Goal: Task Accomplishment & Management: Manage account settings

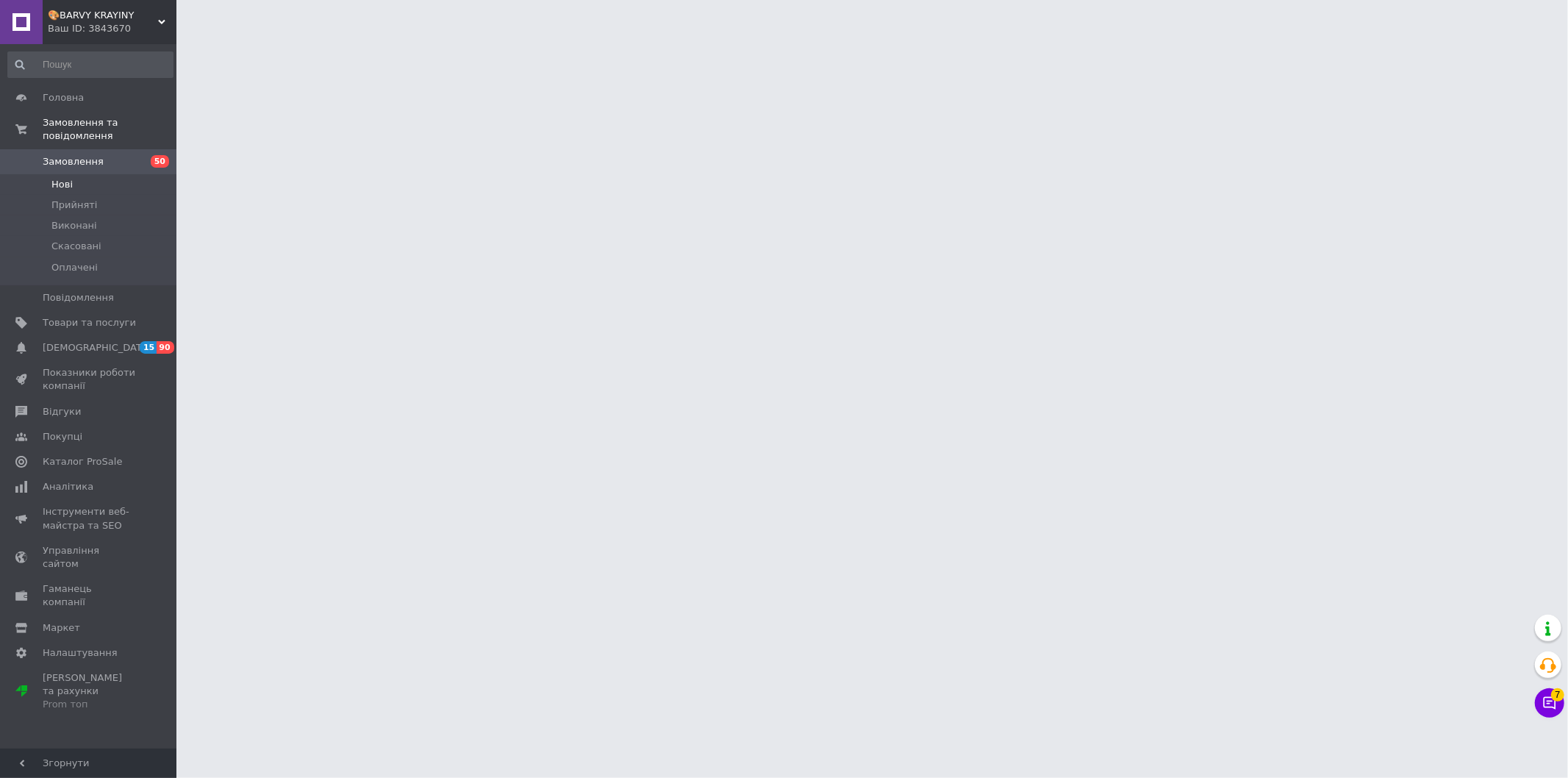
click at [87, 174] on li "Нові" at bounding box center [90, 185] width 181 height 21
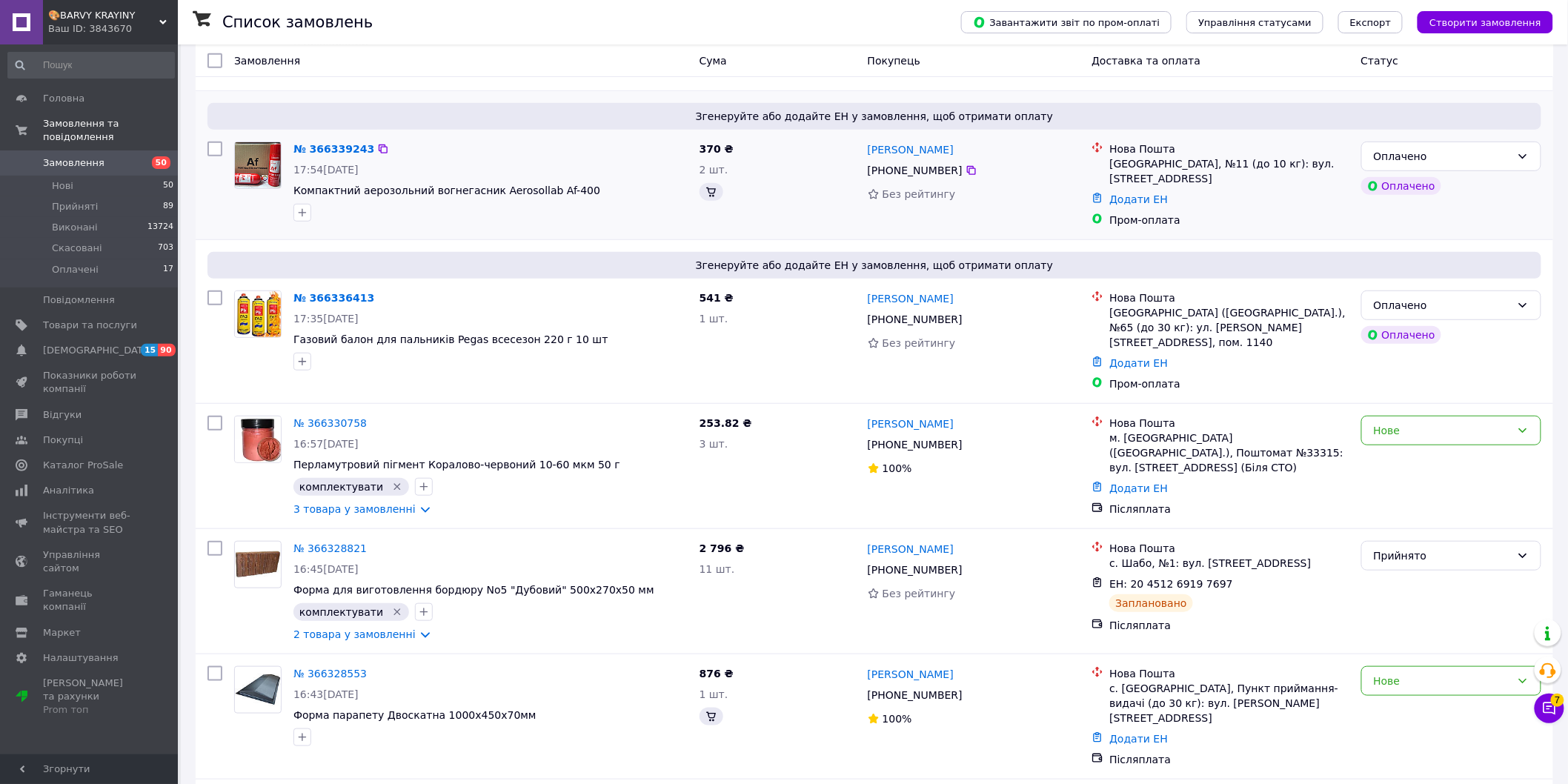
scroll to position [412, 0]
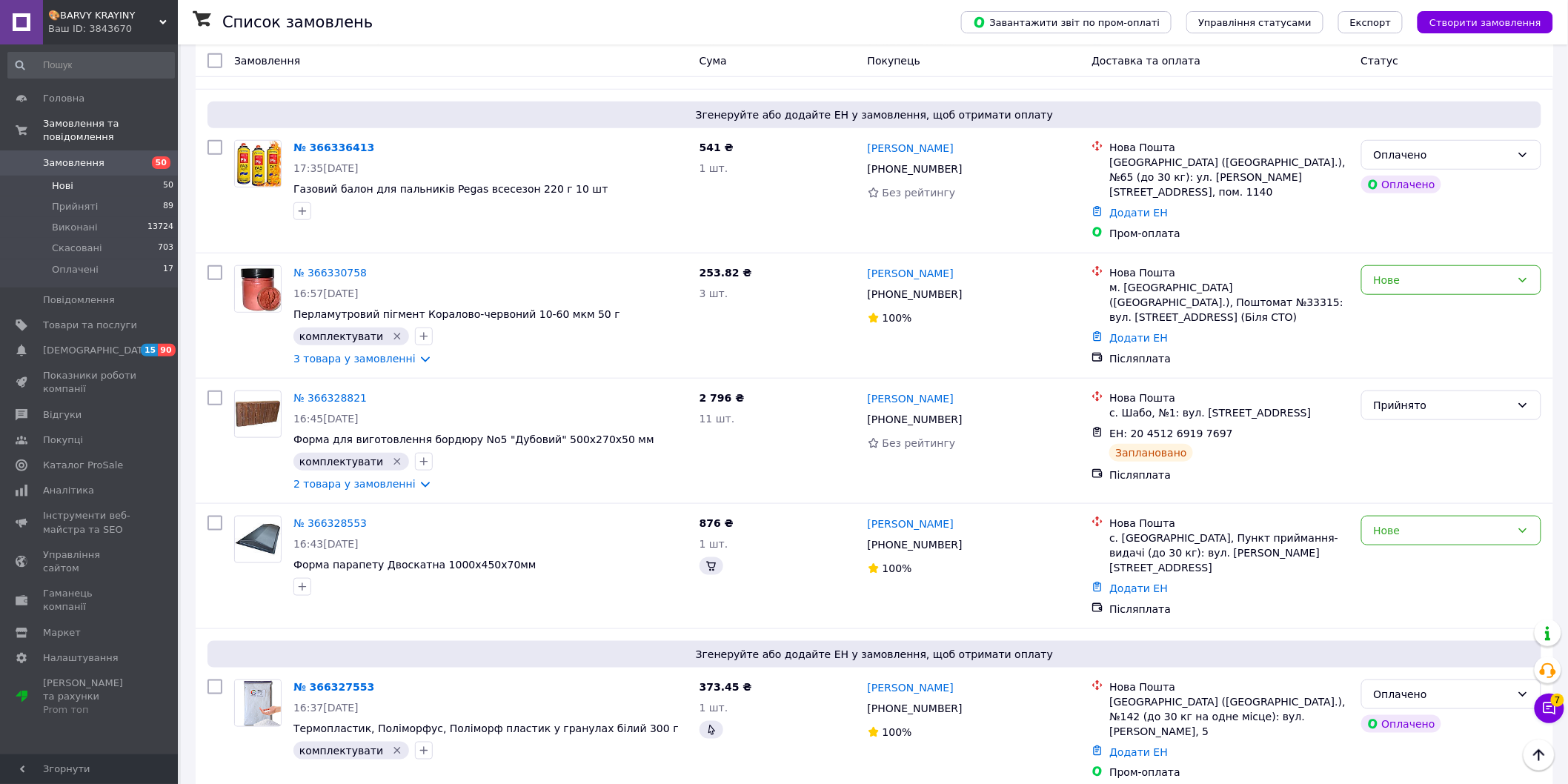
click at [101, 176] on li "Нові 50" at bounding box center [91, 186] width 182 height 21
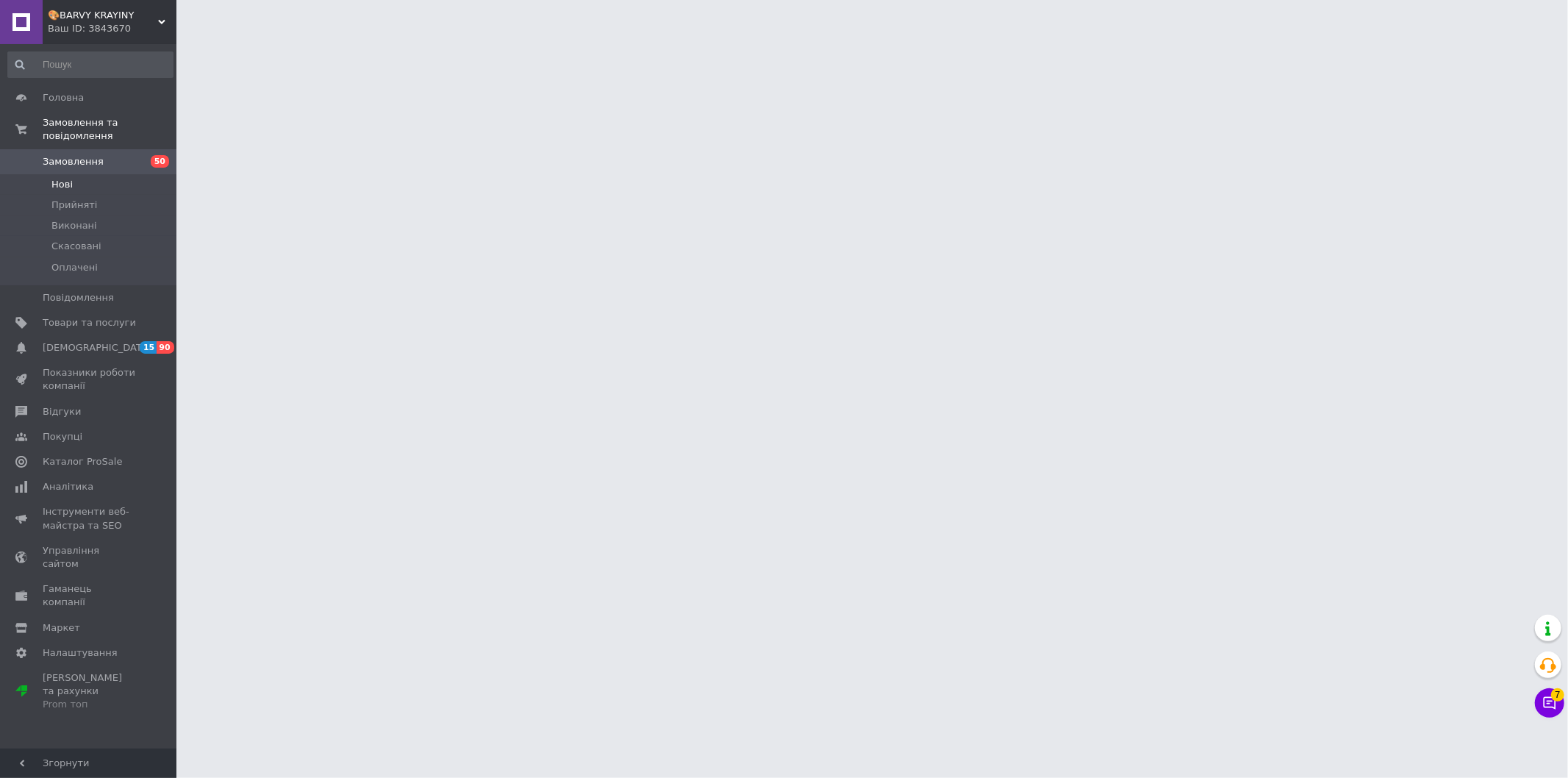
click at [120, 174] on li "Нові" at bounding box center [90, 185] width 181 height 21
click at [119, 174] on li "Нові" at bounding box center [90, 185] width 181 height 21
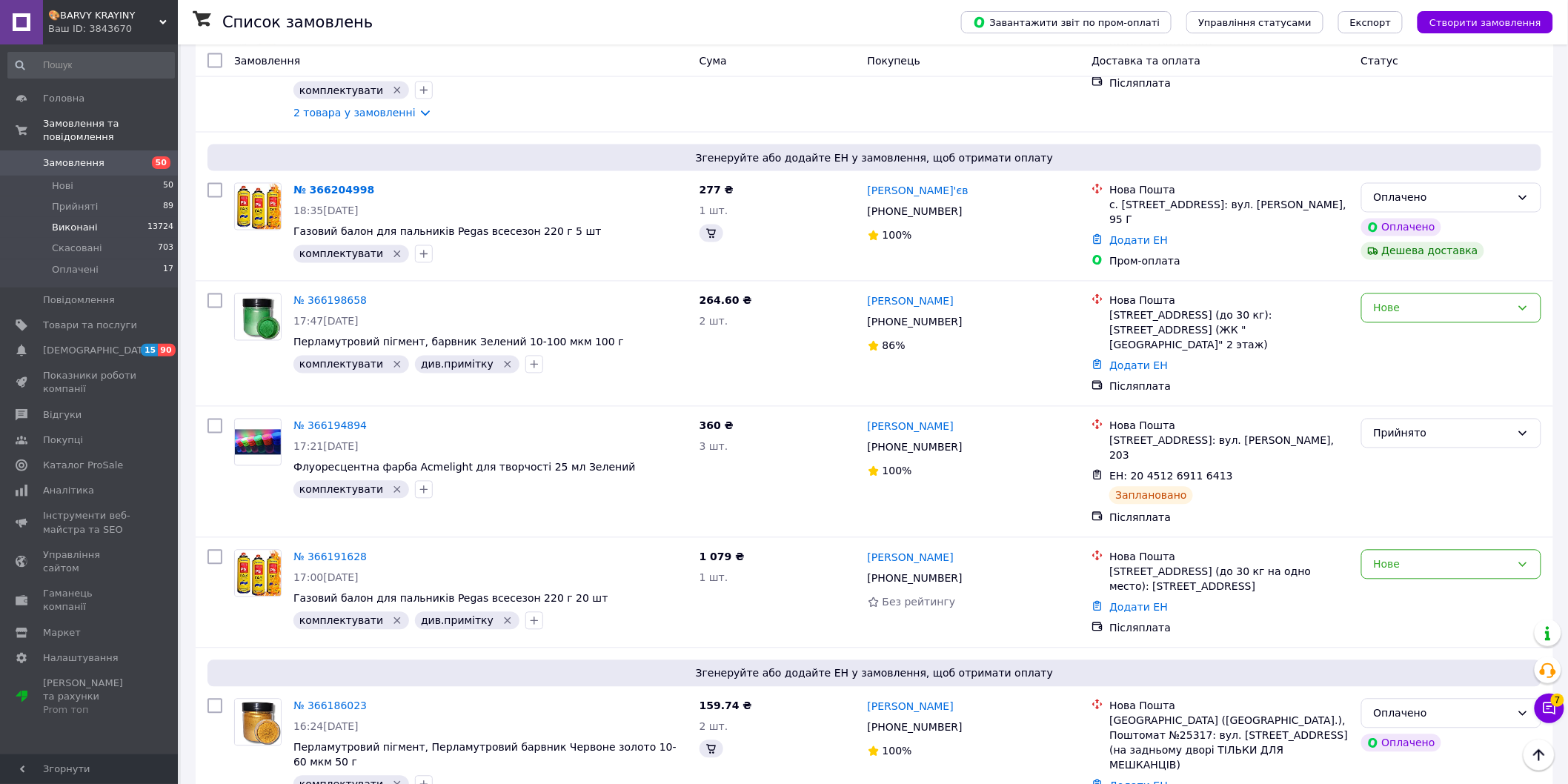
scroll to position [5762, 0]
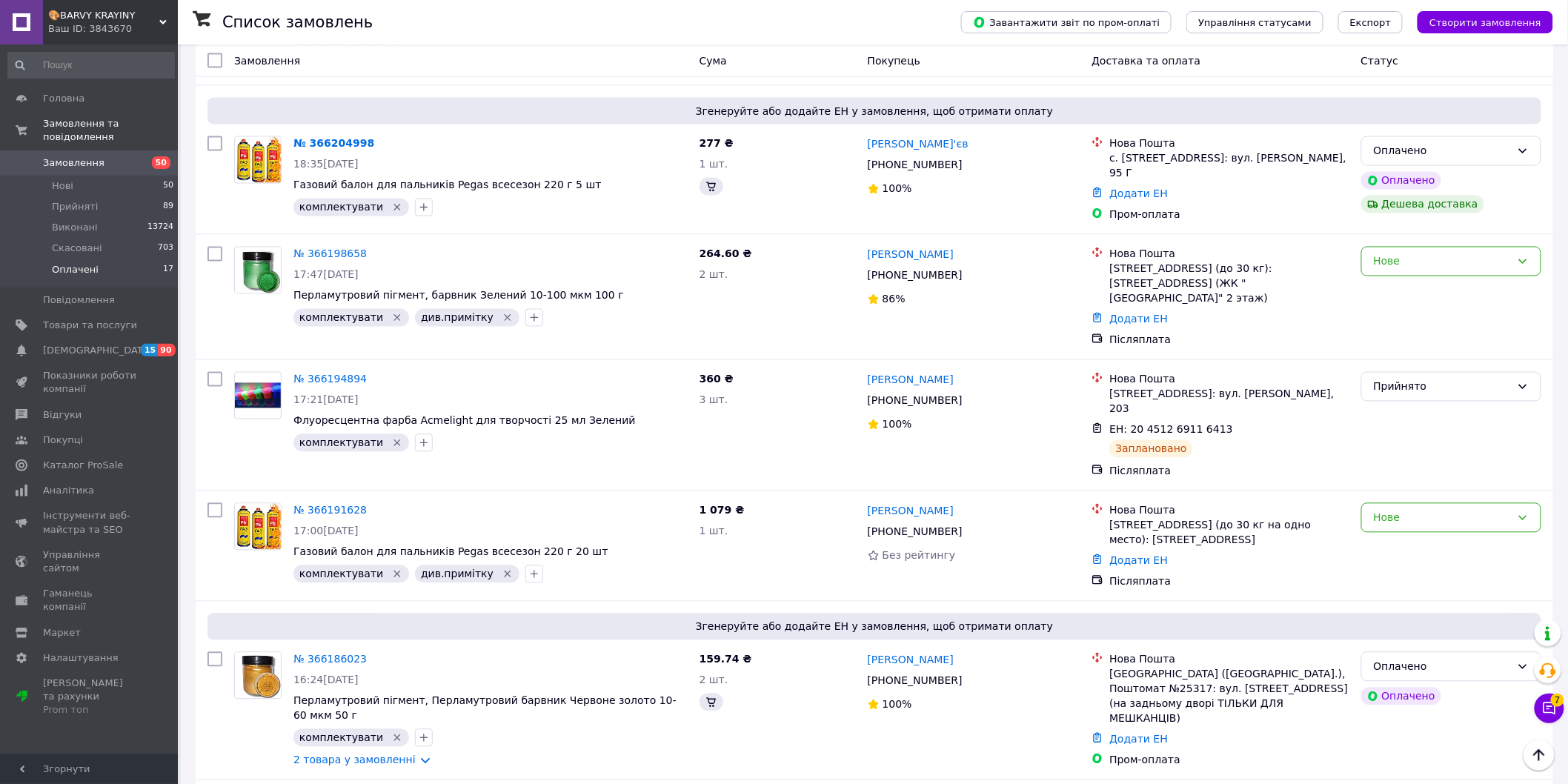
click at [119, 260] on li "Оплачені 17" at bounding box center [91, 273] width 182 height 28
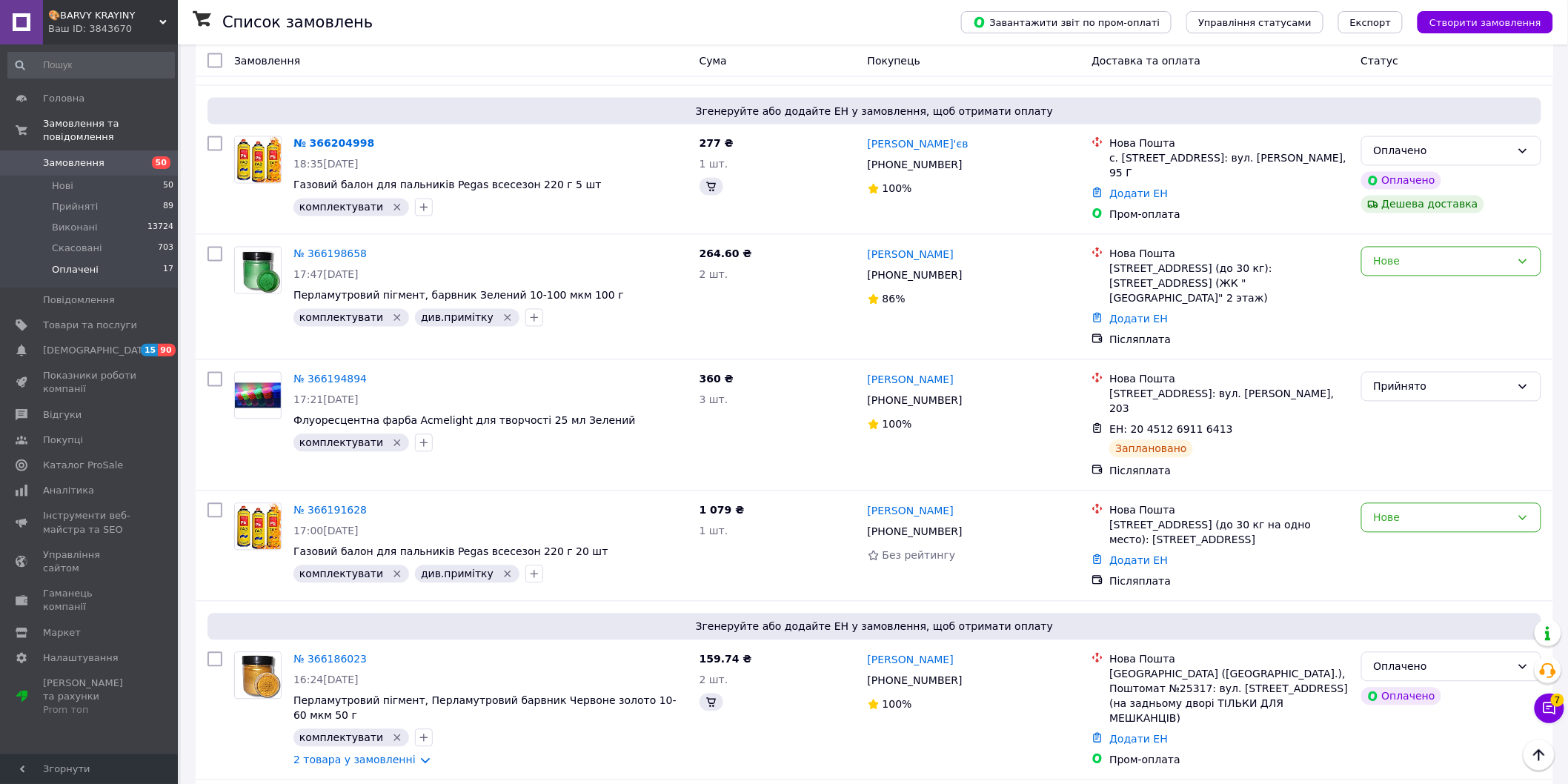
click at [115, 260] on li "Оплачені 17" at bounding box center [91, 273] width 182 height 28
click at [79, 263] on span "Оплачені" at bounding box center [74, 269] width 47 height 13
click at [105, 260] on li "Оплачені 17" at bounding box center [91, 273] width 182 height 28
click at [104, 260] on li "Оплачені 17" at bounding box center [91, 273] width 182 height 28
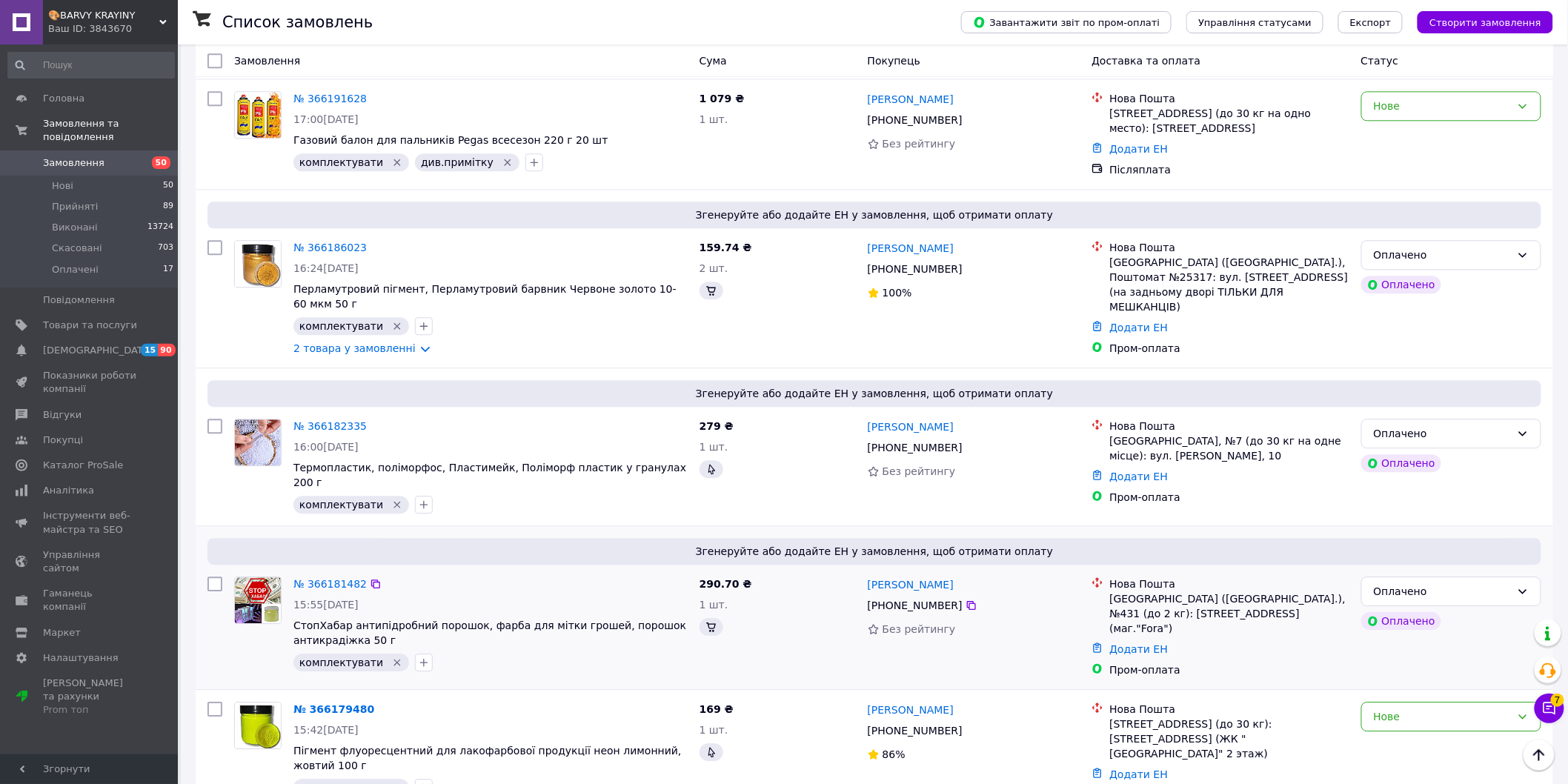
scroll to position [6420, 0]
